Goal: Find contact information: Obtain details needed to contact an individual or organization

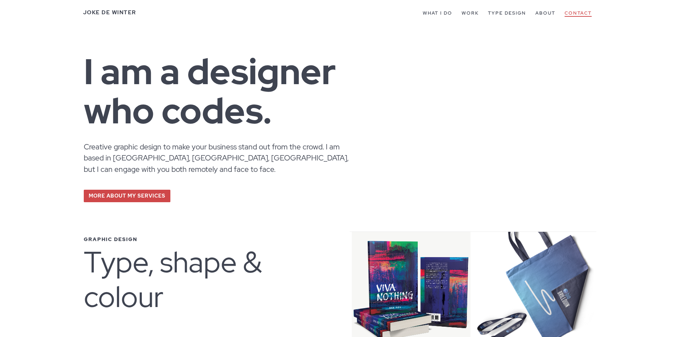
click at [578, 15] on link "Contact" at bounding box center [578, 13] width 27 height 7
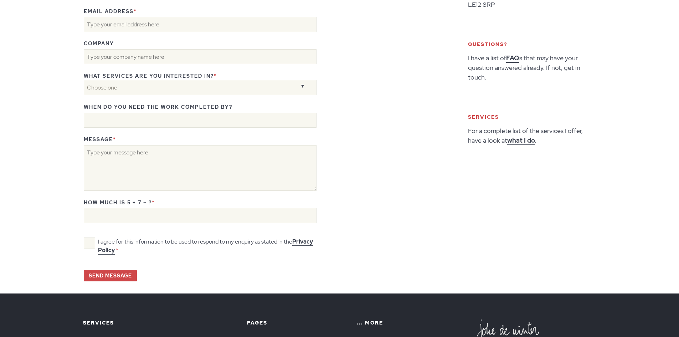
scroll to position [271, 0]
